Goal: Information Seeking & Learning: Learn about a topic

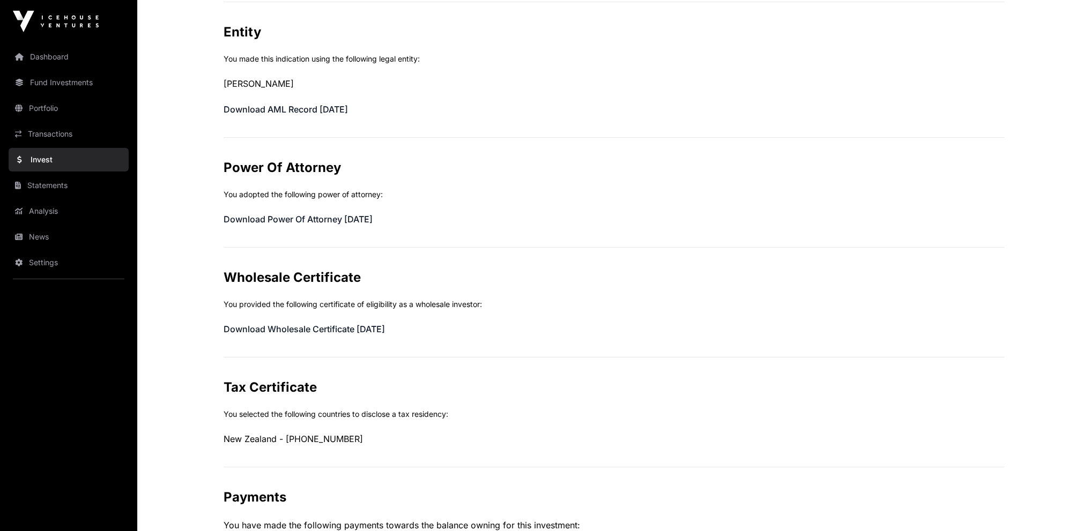
scroll to position [311, 0]
click at [42, 156] on link "Invest" at bounding box center [69, 160] width 120 height 24
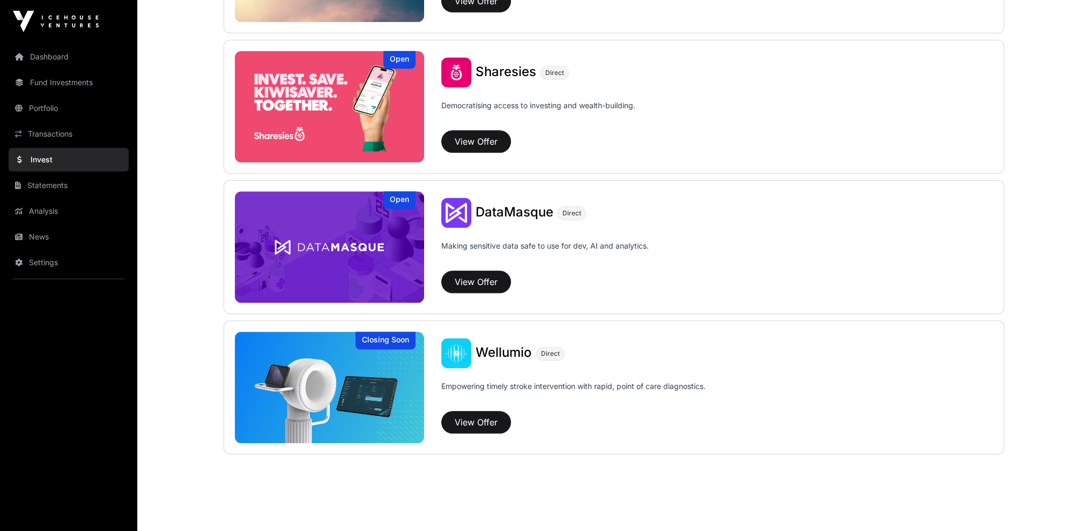
scroll to position [1373, 0]
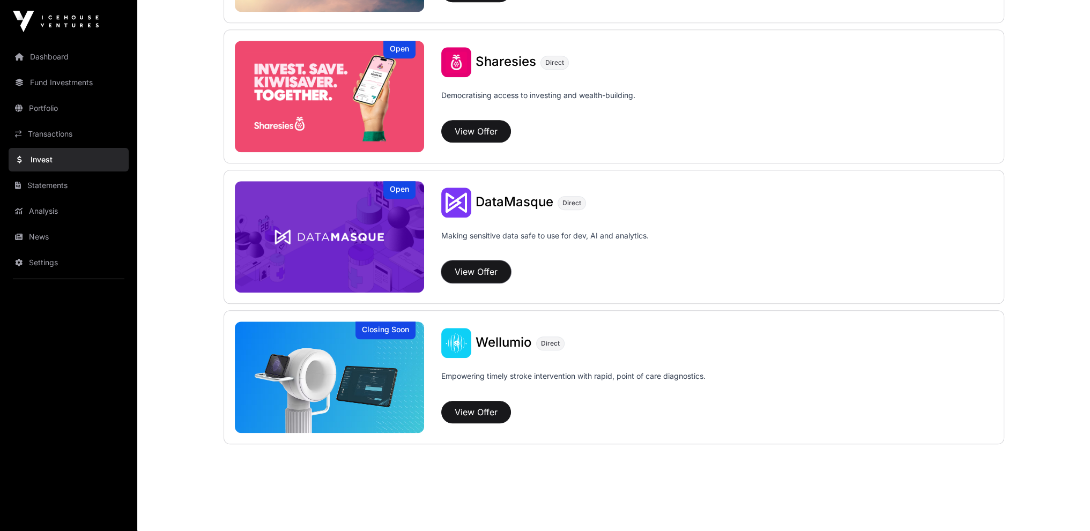
click at [474, 270] on button "View Offer" at bounding box center [476, 272] width 70 height 23
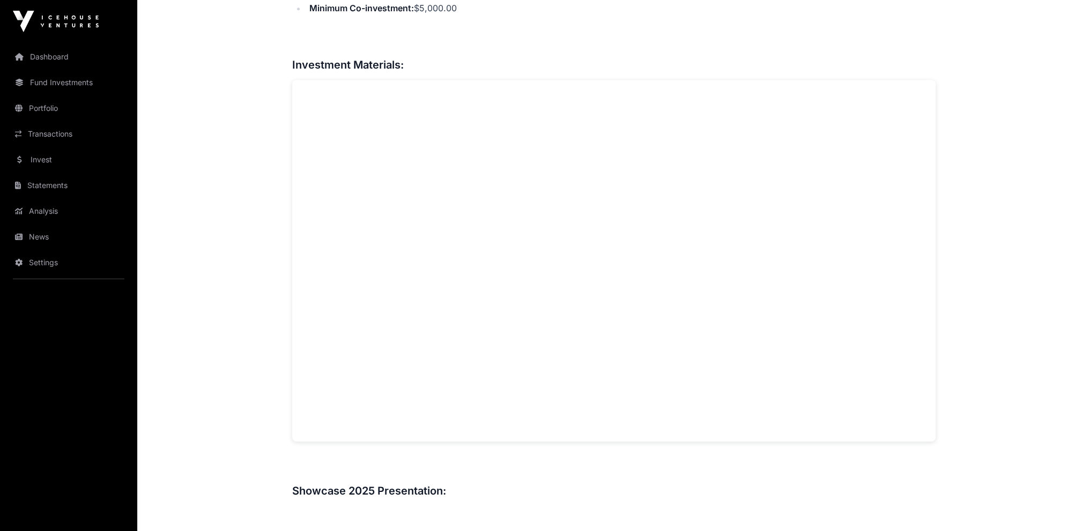
scroll to position [804, 0]
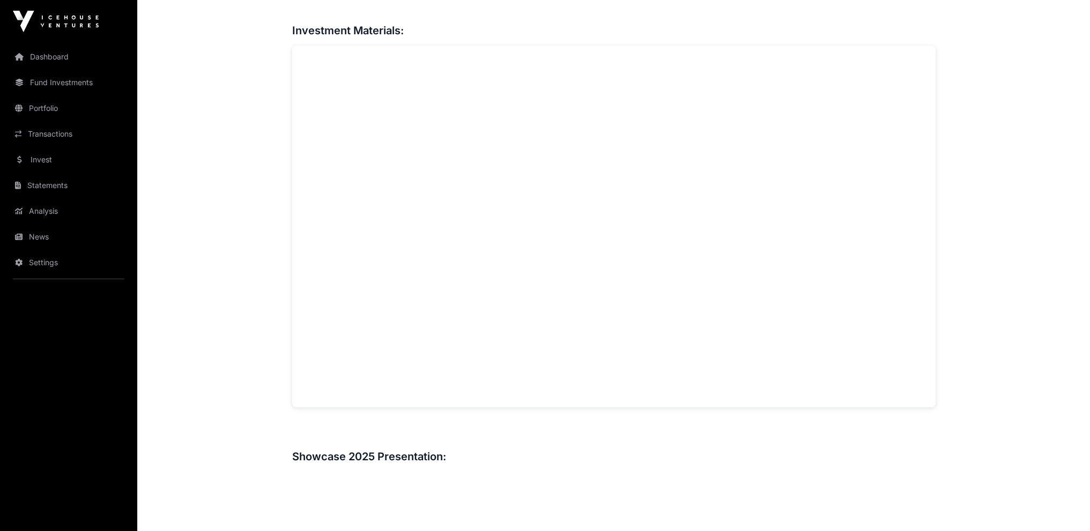
click at [997, 162] on main "Showcase 2025 DataMasque Open DataMasque Direct Making sensitive data safe to u…" at bounding box center [613, 539] width 953 height 2601
click at [199, 150] on main "Showcase 2025 DataMasque Open DataMasque Direct Making sensitive data safe to u…" at bounding box center [613, 539] width 953 height 2601
click at [225, 199] on main "Showcase 2025 DataMasque Open DataMasque Direct Making sensitive data safe to u…" at bounding box center [613, 539] width 953 height 2601
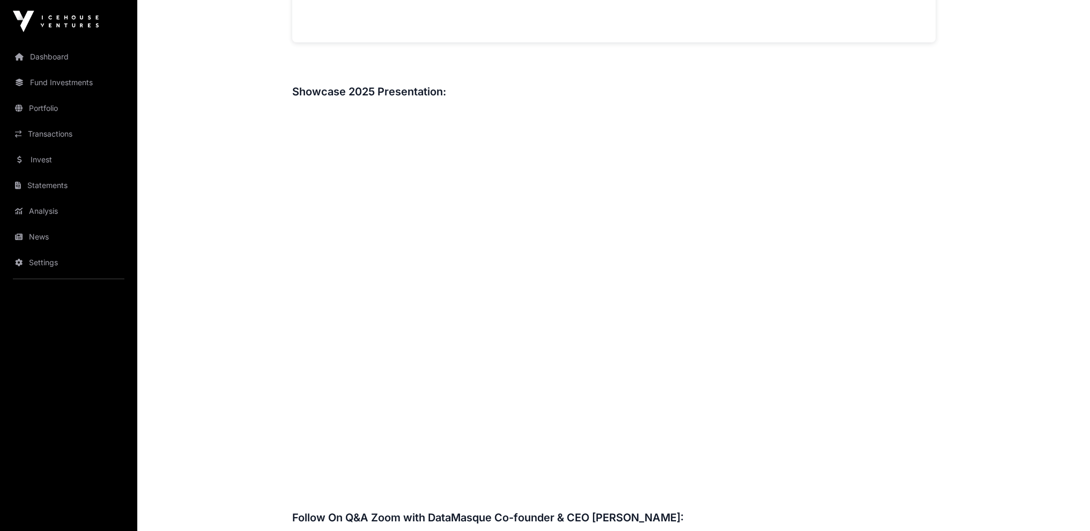
scroll to position [1180, 0]
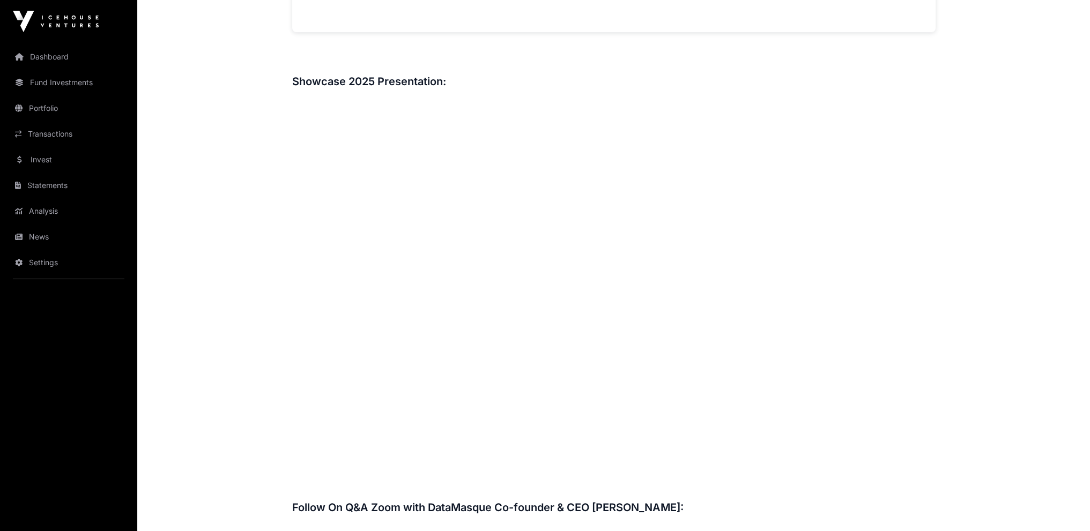
click at [985, 345] on main "Showcase 2025 DataMasque Open DataMasque Direct Making sensitive data safe to u…" at bounding box center [613, 164] width 953 height 2601
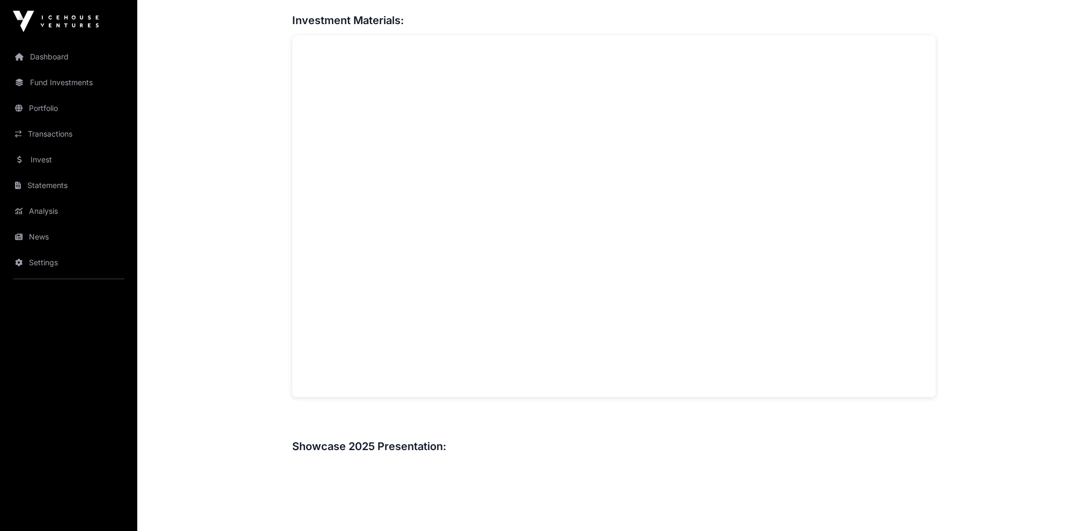
scroll to position [697, 0]
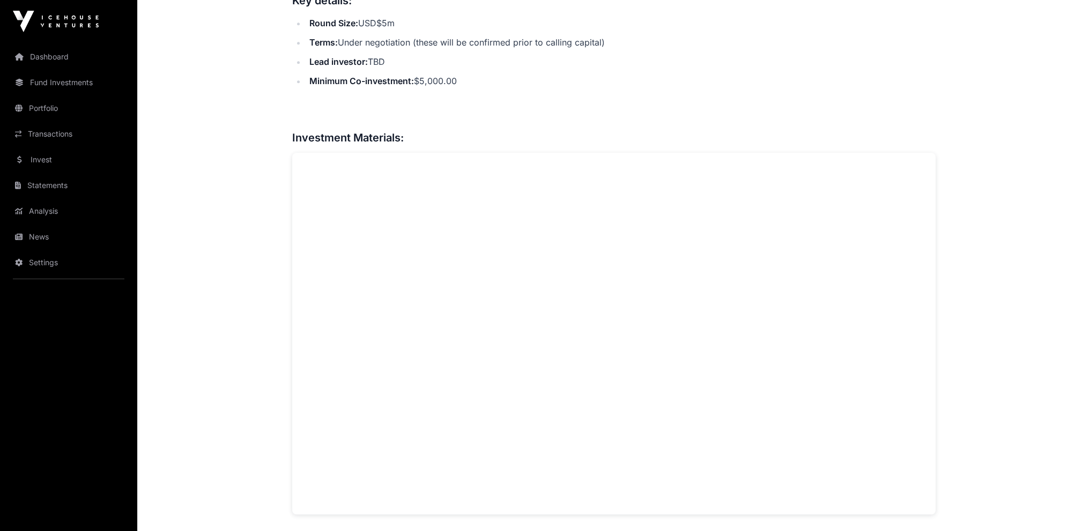
click at [41, 80] on link "Fund Investments" at bounding box center [69, 83] width 120 height 24
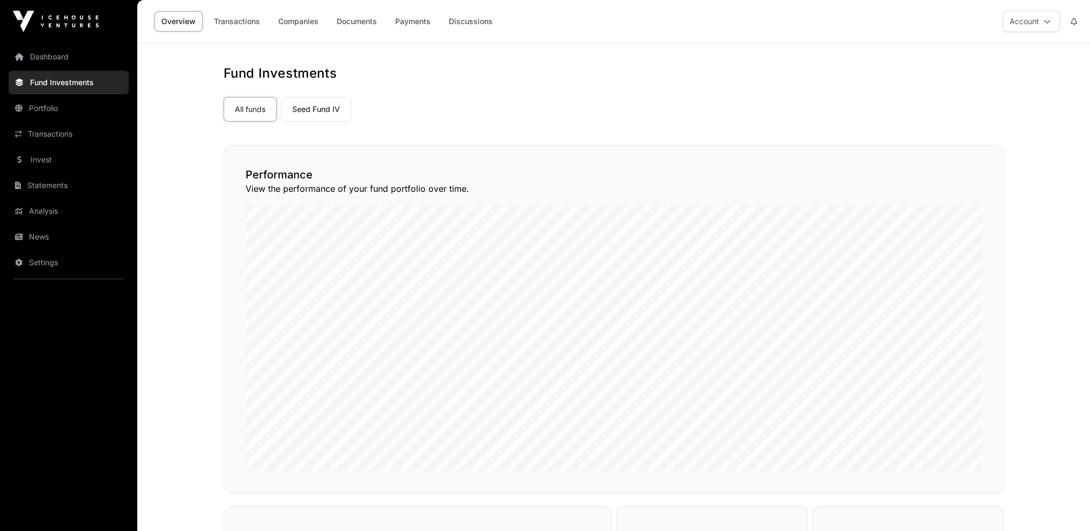
click at [352, 25] on link "Documents" at bounding box center [357, 21] width 54 height 20
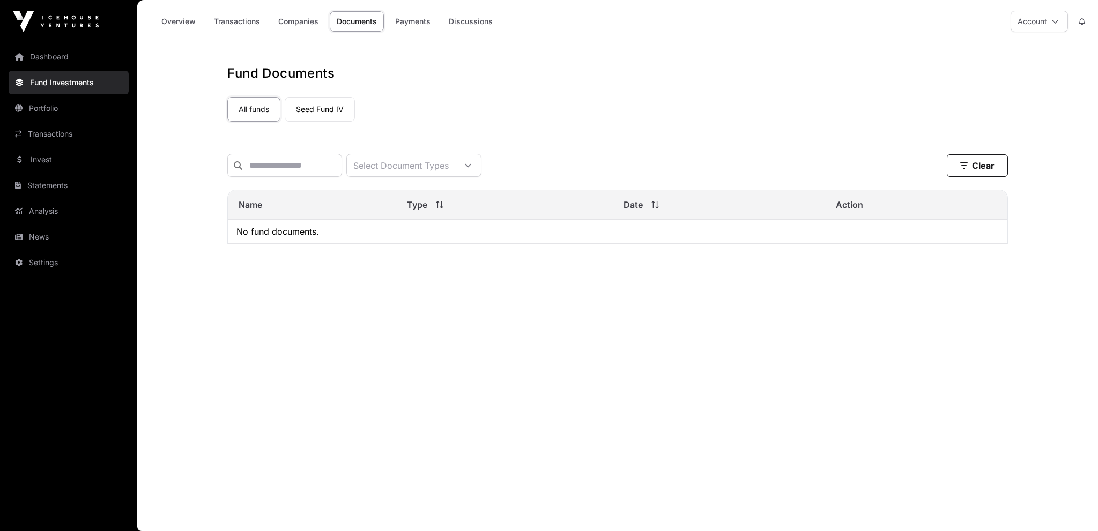
click at [424, 25] on link "Payments" at bounding box center [412, 21] width 49 height 20
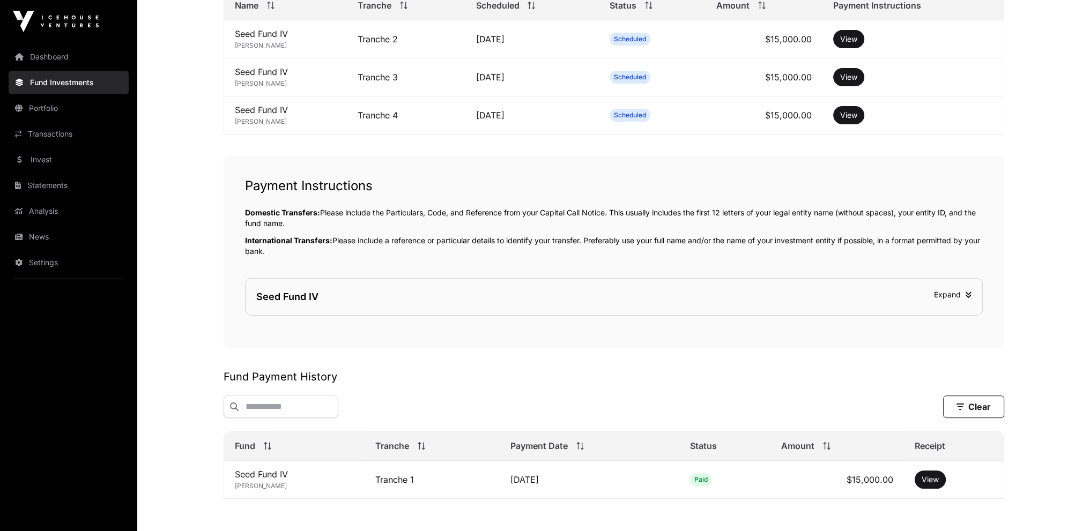
scroll to position [126, 0]
